Goal: Information Seeking & Learning: Find specific fact

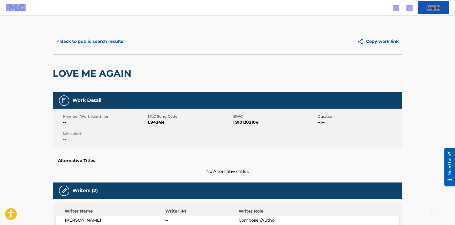
click at [85, 41] on button "< Back to public search results" at bounding box center [90, 41] width 74 height 13
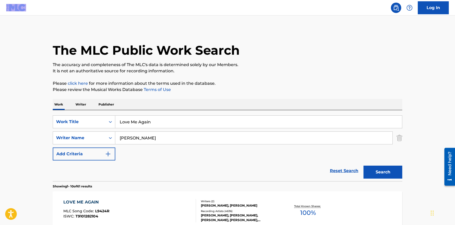
scroll to position [17, 0]
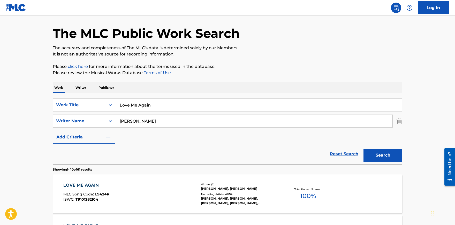
drag, startPoint x: 86, startPoint y: 104, endPoint x: 78, endPoint y: 104, distance: 7.8
click at [115, 104] on input "Love Me Again" at bounding box center [258, 105] width 287 height 12
paste input "Inside Out"
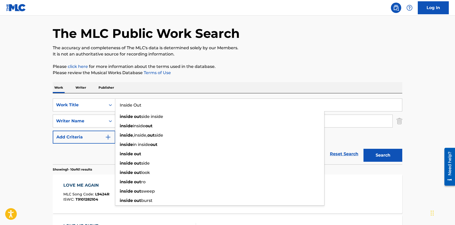
type input "Inside Out"
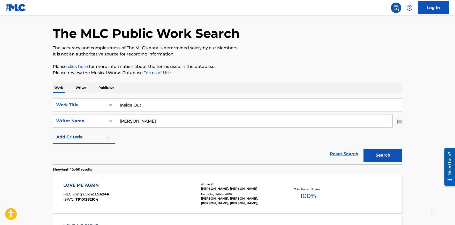
drag, startPoint x: 153, startPoint y: 118, endPoint x: 4, endPoint y: 110, distance: 149.5
click at [115, 115] on input "[PERSON_NAME]" at bounding box center [253, 121] width 277 height 12
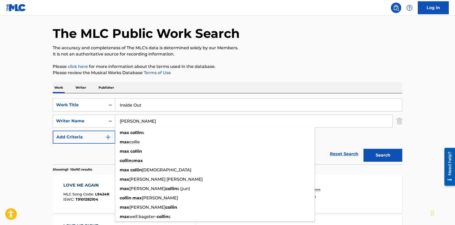
type input "[PERSON_NAME]"
click at [364, 148] on button "Search" at bounding box center [383, 154] width 39 height 13
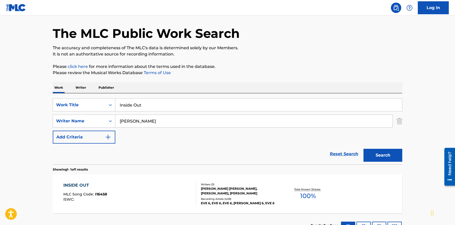
click at [79, 183] on div "INSIDE OUT" at bounding box center [85, 185] width 44 height 6
